Goal: Transaction & Acquisition: Purchase product/service

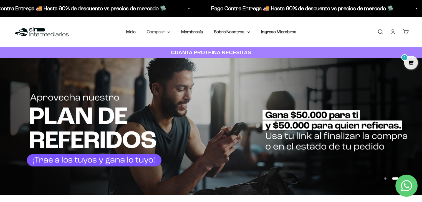
click at [162, 32] on summary "Comprar" at bounding box center [158, 31] width 23 height 7
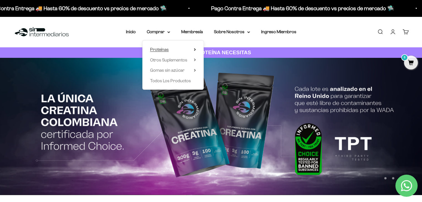
click at [168, 51] on span "Proteínas" at bounding box center [159, 49] width 19 height 5
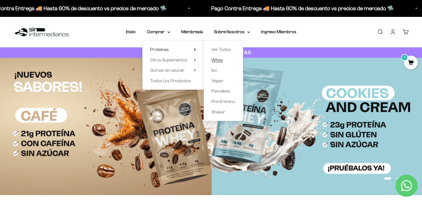
click at [217, 60] on span "Whey" at bounding box center [216, 60] width 11 height 5
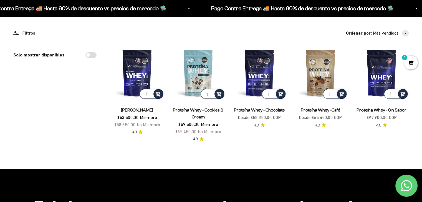
scroll to position [39, 0]
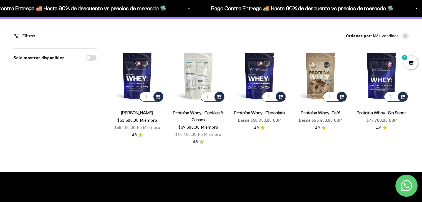
click at [200, 74] on img at bounding box center [198, 76] width 54 height 54
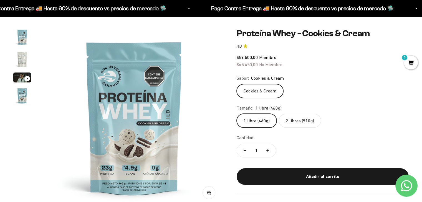
scroll to position [35, 0]
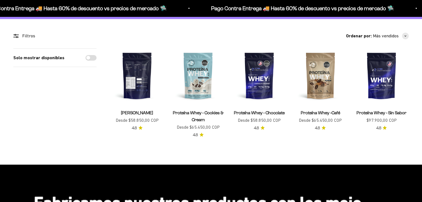
scroll to position [39, 0]
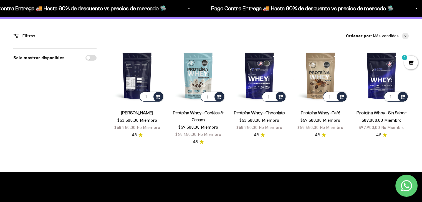
click at [142, 69] on img at bounding box center [137, 76] width 54 height 54
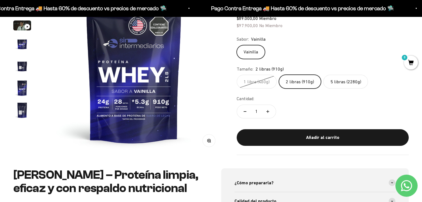
click at [344, 83] on label "5 libras (2280g)" at bounding box center [345, 82] width 45 height 14
click at [237, 75] on input "5 libras (2280g)" at bounding box center [236, 75] width 0 height 0
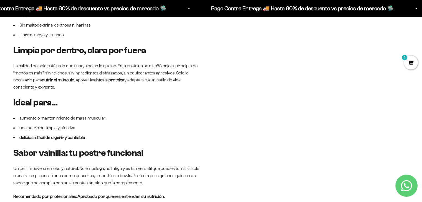
scroll to position [357, 0]
